Goal: Information Seeking & Learning: Compare options

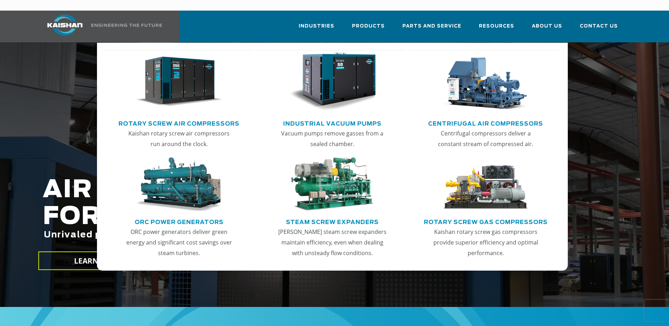
click at [182, 117] on link "Rotary Screw Air Compressors" at bounding box center [179, 122] width 121 height 11
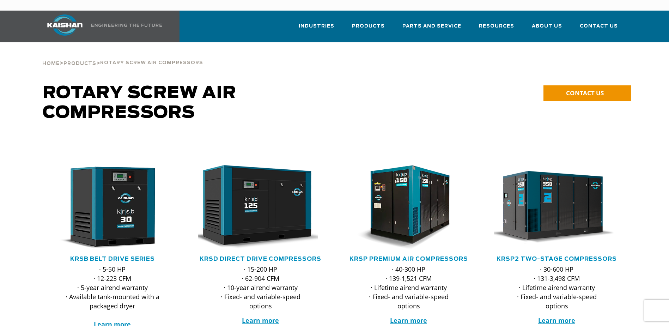
scroll to position [59, 0]
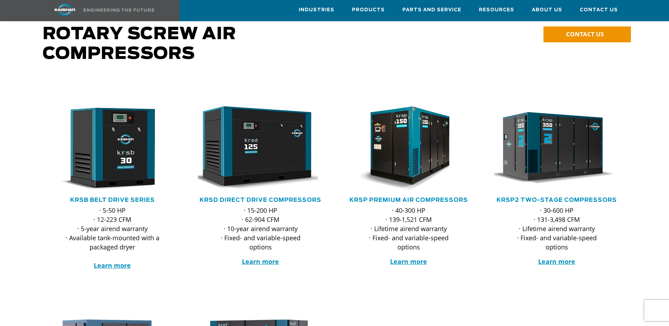
click at [261, 246] on div "· 15-200 HP · 62-904 CFM · 10-year airend warranty · Fixed- and variable-speed …" at bounding box center [260, 239] width 97 height 66
click at [263, 257] on strong "Learn more" at bounding box center [260, 261] width 37 height 8
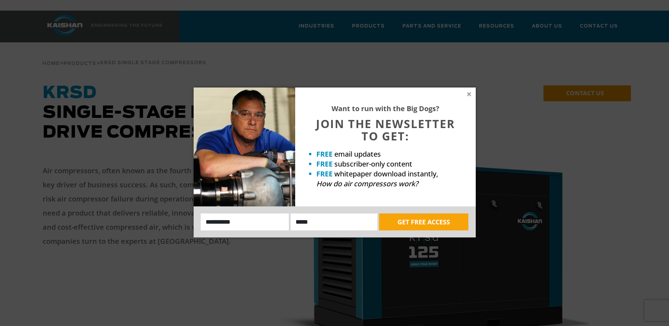
click at [59, 14] on div "Want to run with the Big Dogs? JOIN THE NEWSLETTER TO GET: FREE email updates F…" at bounding box center [334, 163] width 669 height 326
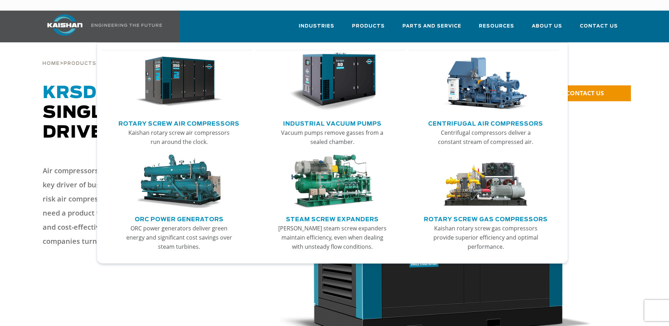
click at [204, 117] on link "Rotary Screw Air Compressors" at bounding box center [179, 122] width 121 height 11
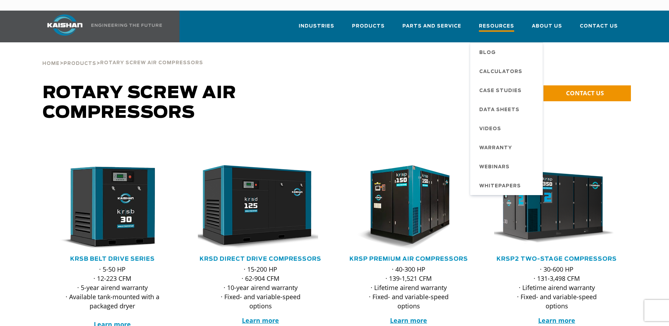
click at [492, 22] on span "Resources" at bounding box center [496, 27] width 35 height 10
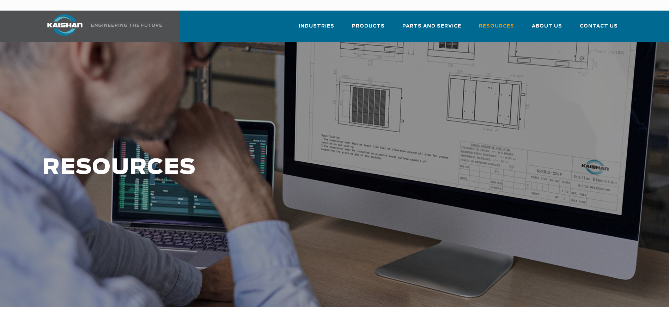
click at [495, 100] on div at bounding box center [334, 174] width 669 height 265
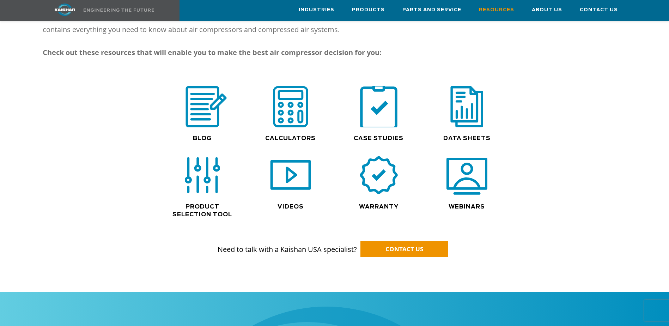
scroll to position [470, 0]
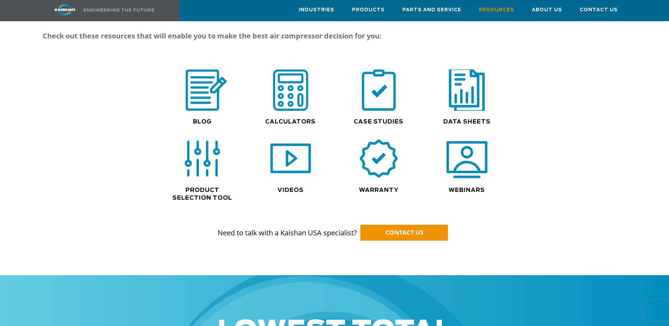
click at [469, 88] on img at bounding box center [466, 90] width 45 height 46
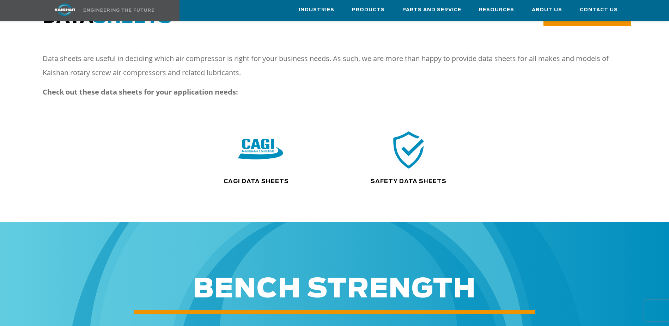
scroll to position [59, 0]
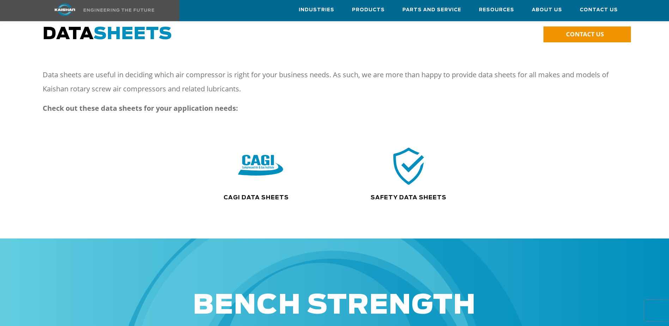
click at [259, 161] on img at bounding box center [260, 166] width 45 height 46
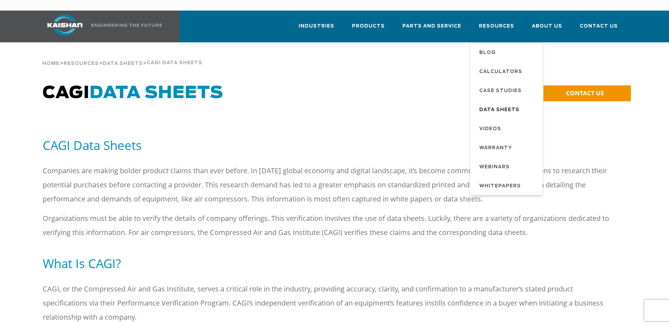
click at [503, 104] on span "Data Sheets" at bounding box center [499, 110] width 40 height 12
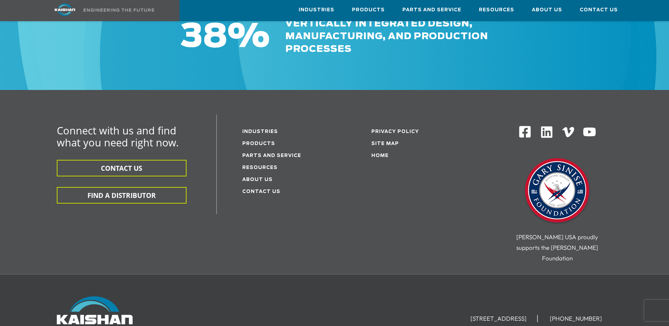
scroll to position [412, 0]
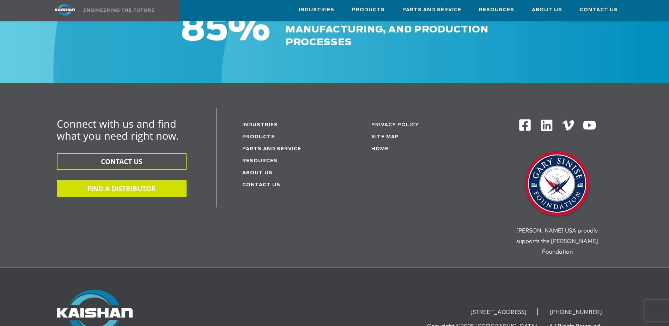
click at [148, 167] on aside "Connect with us and find what you need right now. CONTACT US FIND A DISTRIBUTOR" at bounding box center [127, 158] width 141 height 78
click at [150, 180] on button "FIND A DISTRIBUTOR" at bounding box center [122, 188] width 130 height 17
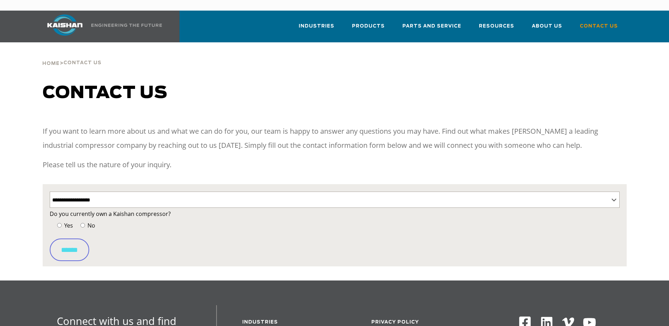
select select "**********"
click at [207, 192] on select "**********" at bounding box center [335, 200] width 570 height 16
click at [203, 167] on div "If you want to learn more about us and what we can do for you, our team is happ…" at bounding box center [335, 154] width 584 height 60
click at [88, 222] on span "No" at bounding box center [90, 226] width 9 height 8
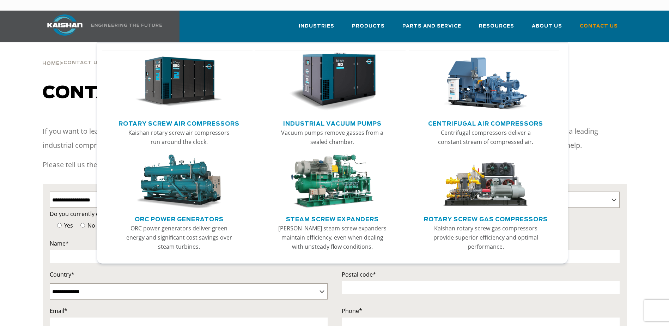
click at [204, 117] on link "Rotary Screw Air Compressors" at bounding box center [179, 122] width 121 height 11
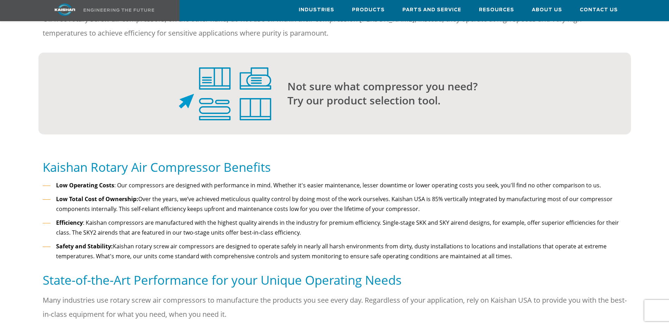
scroll to position [588, 0]
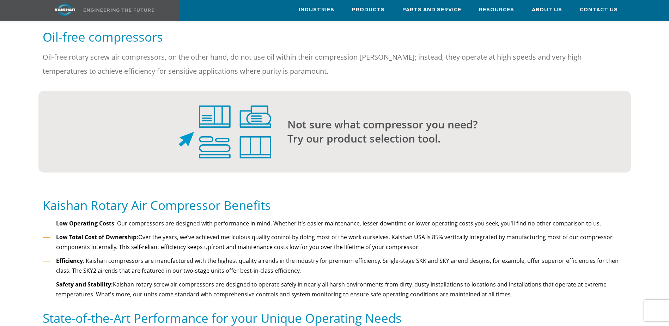
click at [251, 123] on img at bounding box center [225, 131] width 92 height 53
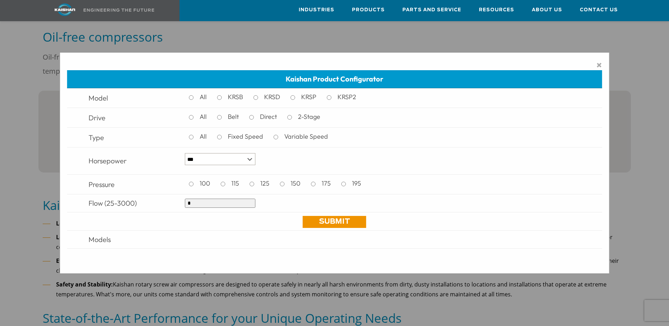
drag, startPoint x: 225, startPoint y: 207, endPoint x: 182, endPoint y: 201, distance: 42.7
click at [182, 201] on td "*" at bounding box center [382, 203] width 403 height 18
type input "****"
click at [333, 221] on link "Submit" at bounding box center [334, 222] width 63 height 12
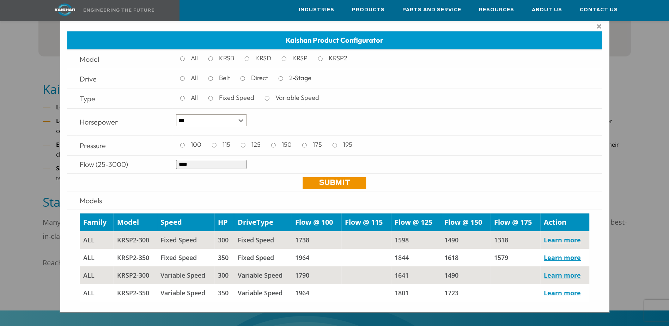
scroll to position [705, 0]
click at [564, 291] on link "Learn more" at bounding box center [562, 293] width 37 height 8
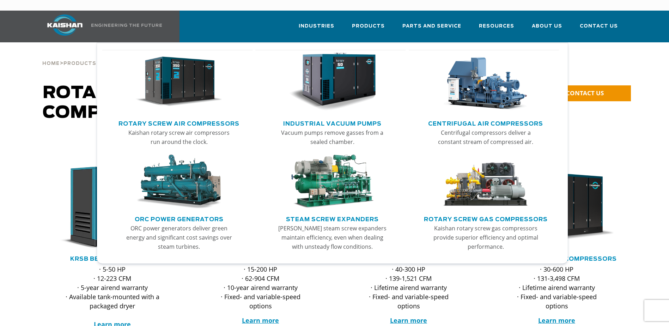
click at [205, 117] on link "Rotary Screw Air Compressors" at bounding box center [179, 122] width 121 height 11
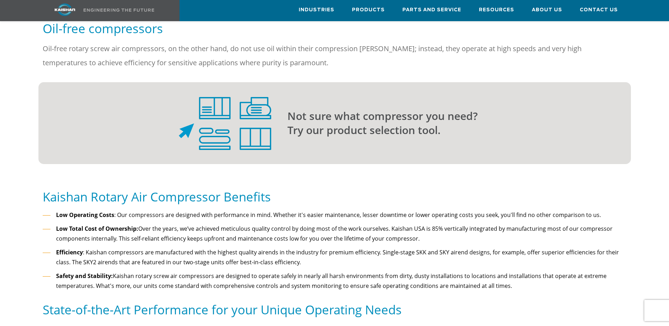
scroll to position [588, 0]
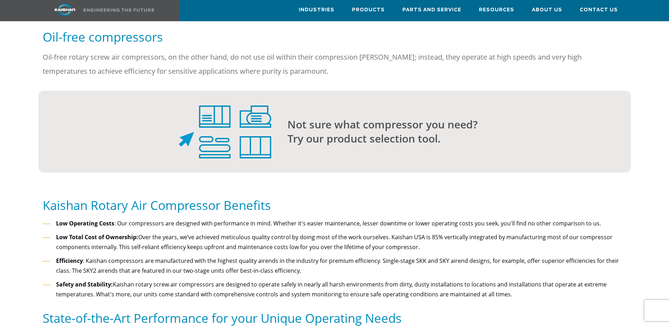
click at [241, 105] on img at bounding box center [225, 131] width 92 height 53
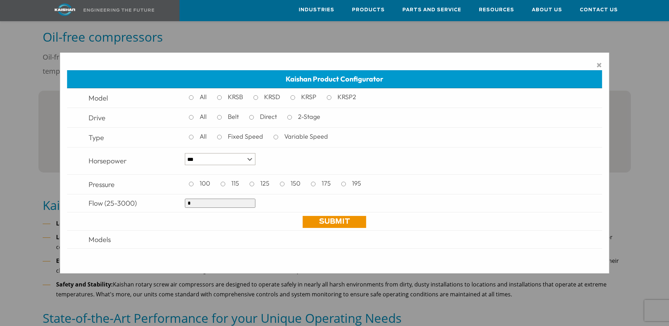
click at [219, 205] on input "*" at bounding box center [220, 203] width 71 height 9
drag, startPoint x: 215, startPoint y: 204, endPoint x: 143, endPoint y: 208, distance: 72.8
click at [143, 208] on tr "Flow (25-3000) *" at bounding box center [334, 203] width 535 height 18
click at [335, 224] on link "Submit" at bounding box center [334, 222] width 63 height 12
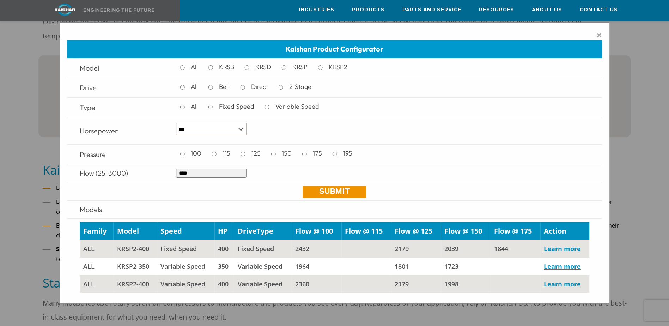
scroll to position [647, 0]
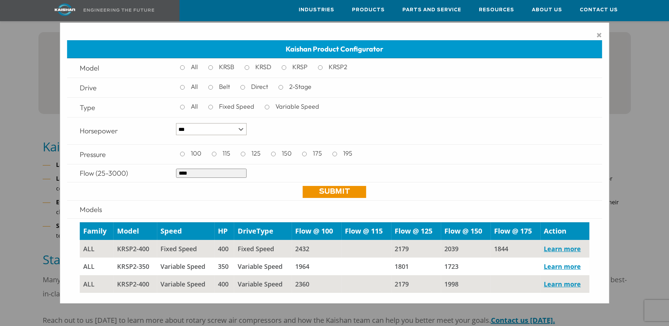
drag, startPoint x: 202, startPoint y: 174, endPoint x: 165, endPoint y: 171, distance: 36.9
click at [165, 171] on tr "Flow (25-3000) ****" at bounding box center [334, 173] width 535 height 18
click at [325, 194] on link "Submit" at bounding box center [334, 192] width 63 height 12
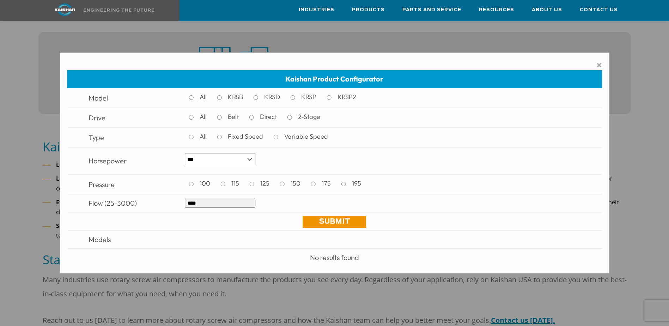
click at [203, 206] on input "****" at bounding box center [220, 203] width 71 height 9
drag, startPoint x: 203, startPoint y: 206, endPoint x: 135, endPoint y: 201, distance: 68.6
click at [133, 201] on tr "Flow (25-3000) ****" at bounding box center [334, 203] width 535 height 18
type input "****"
click at [335, 220] on link "Submit" at bounding box center [334, 222] width 63 height 12
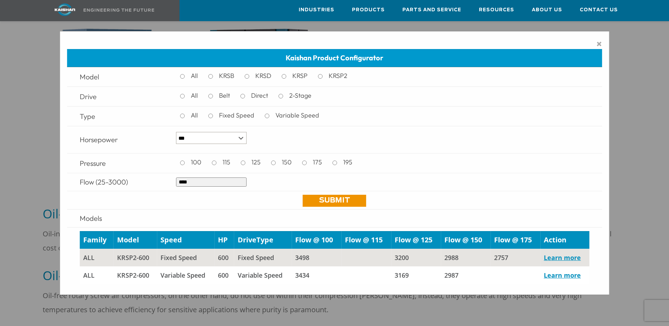
scroll to position [353, 0]
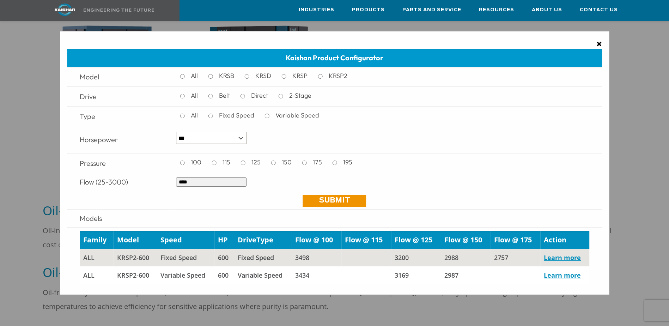
click at [598, 42] on span "×" at bounding box center [599, 43] width 6 height 11
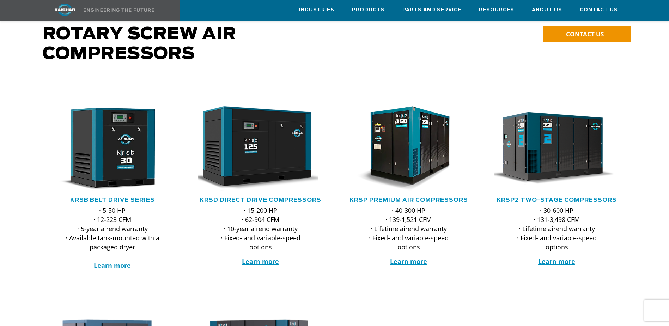
scroll to position [0, 0]
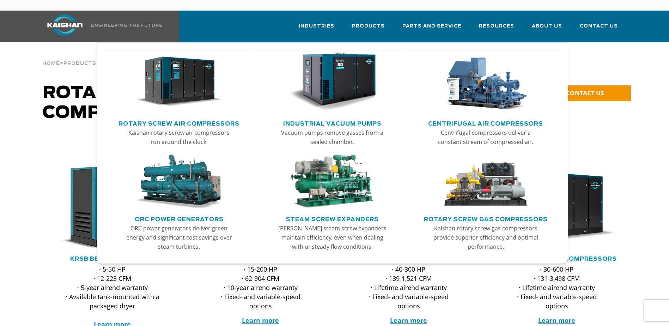
click at [460, 117] on link "Centrifugal Air Compressors" at bounding box center [485, 122] width 115 height 11
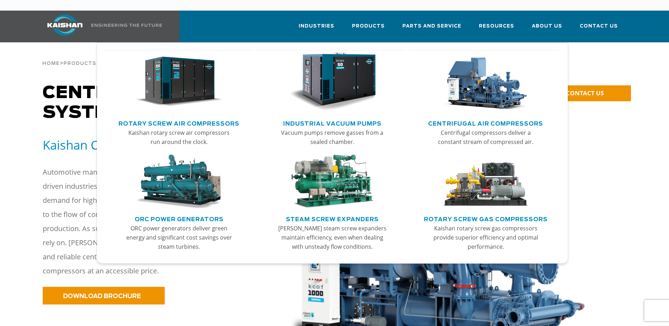
click at [463, 213] on link "Rotary Screw Gas Compressors" at bounding box center [486, 218] width 124 height 11
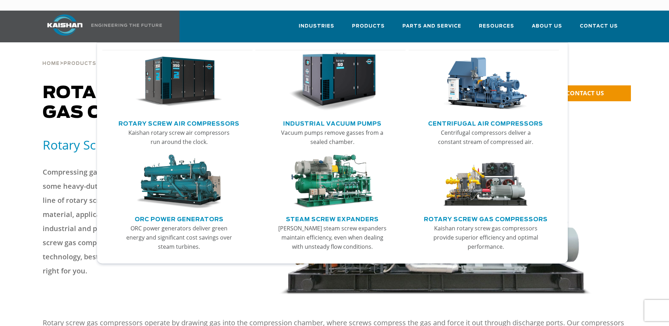
click at [472, 117] on link "Centrifugal Air Compressors" at bounding box center [485, 122] width 115 height 11
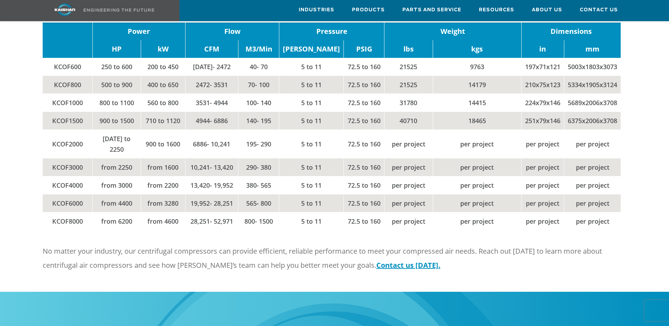
scroll to position [941, 0]
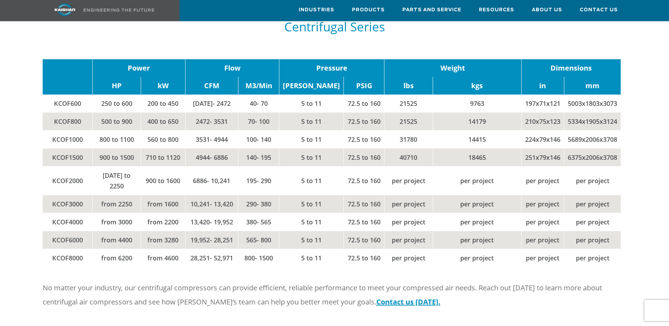
click at [404, 131] on td "31780" at bounding box center [408, 140] width 48 height 18
click at [364, 131] on td "72.5 to 160" at bounding box center [364, 140] width 41 height 18
click at [394, 149] on td "40710" at bounding box center [408, 158] width 48 height 18
drag, startPoint x: 394, startPoint y: 140, endPoint x: 384, endPoint y: 129, distance: 14.5
click at [384, 131] on td "31780" at bounding box center [408, 140] width 48 height 18
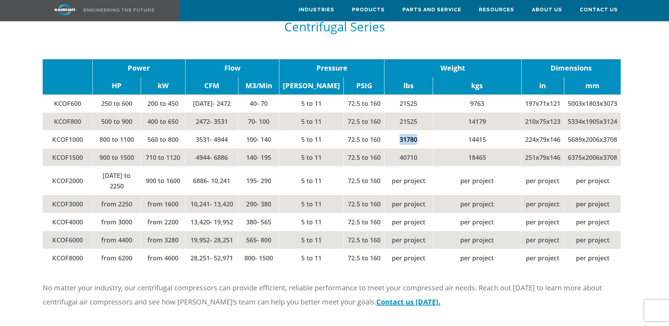
drag, startPoint x: 388, startPoint y: 127, endPoint x: 408, endPoint y: 129, distance: 20.6
click at [408, 131] on td "31780" at bounding box center [408, 140] width 48 height 18
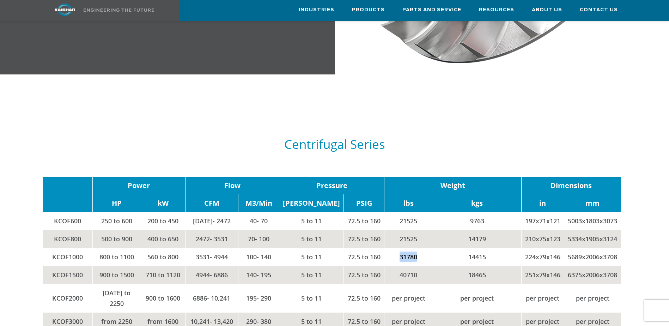
scroll to position [823, 0]
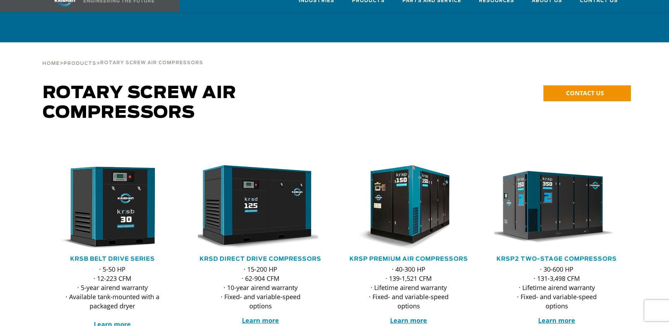
scroll to position [59, 0]
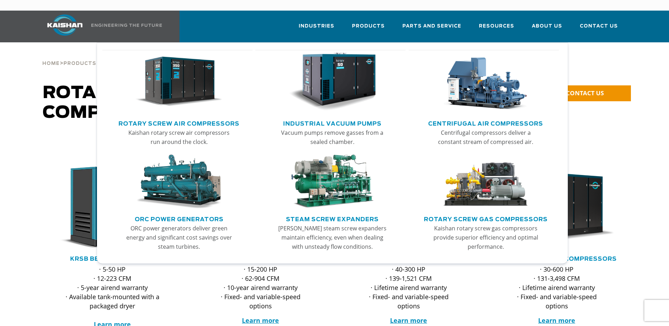
click at [333, 213] on link "Steam Screw Expanders" at bounding box center [332, 218] width 93 height 11
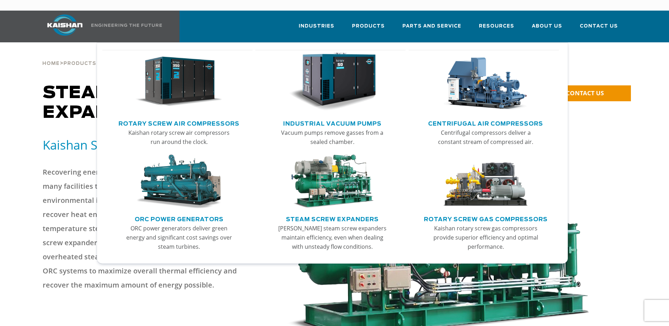
click at [457, 213] on link "Rotary Screw Gas Compressors" at bounding box center [486, 218] width 124 height 11
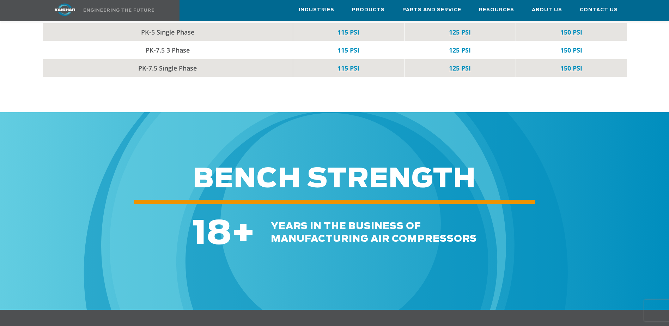
scroll to position [2998, 0]
